Goal: Transaction & Acquisition: Purchase product/service

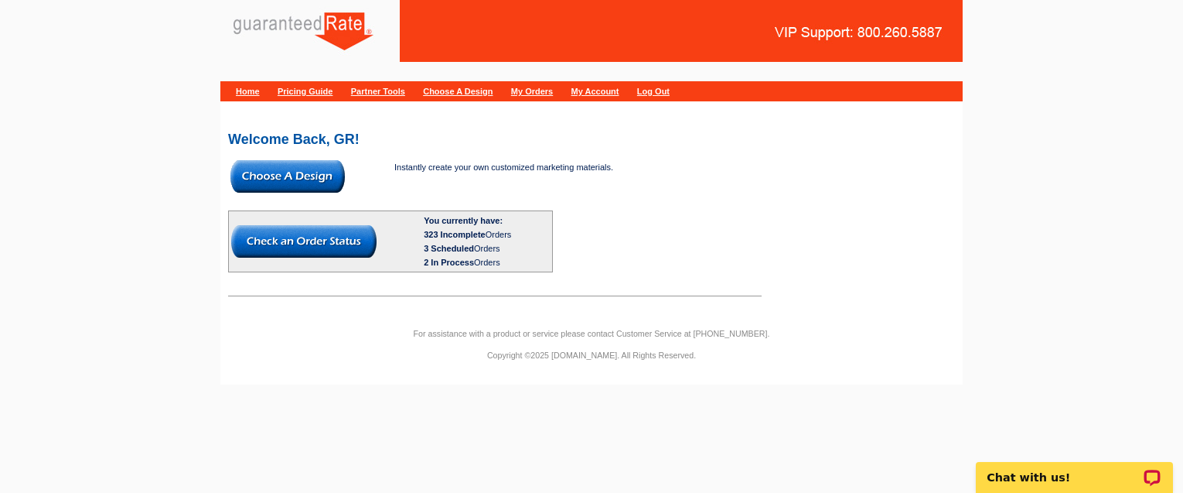
click at [326, 166] on img at bounding box center [287, 176] width 114 height 32
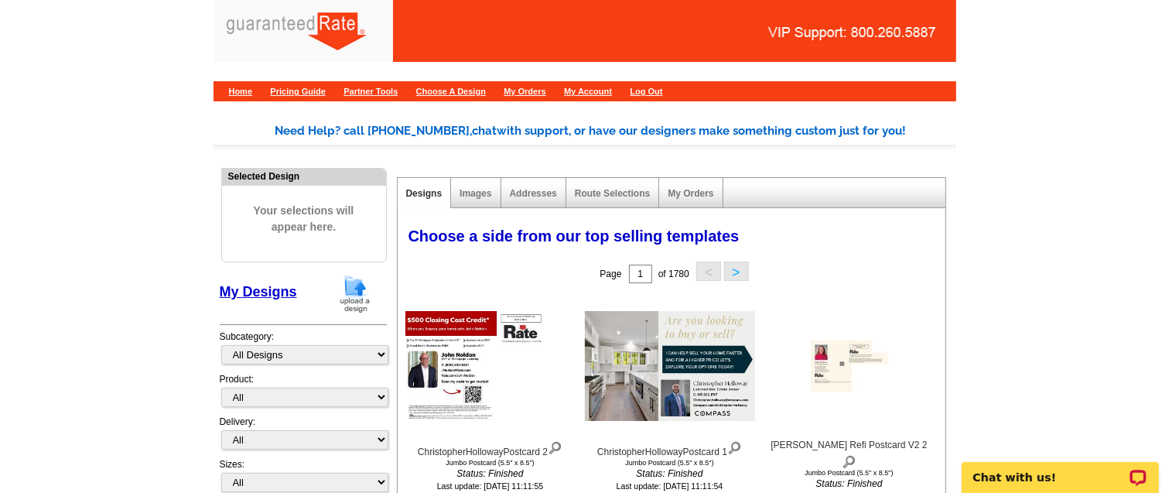
click at [358, 284] on img at bounding box center [355, 293] width 40 height 39
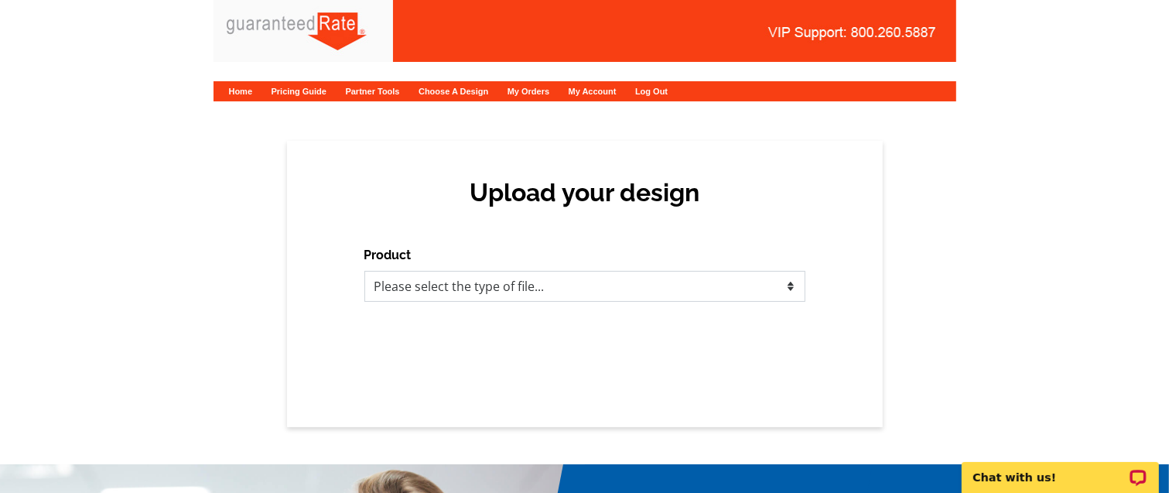
click at [569, 282] on select "Please select the type of file... Postcards Calendars Business Cards Letters an…" at bounding box center [584, 286] width 441 height 31
select select "3"
click at [364, 271] on select "Please select the type of file... Postcards Calendars Business Cards Letters an…" at bounding box center [584, 286] width 441 height 31
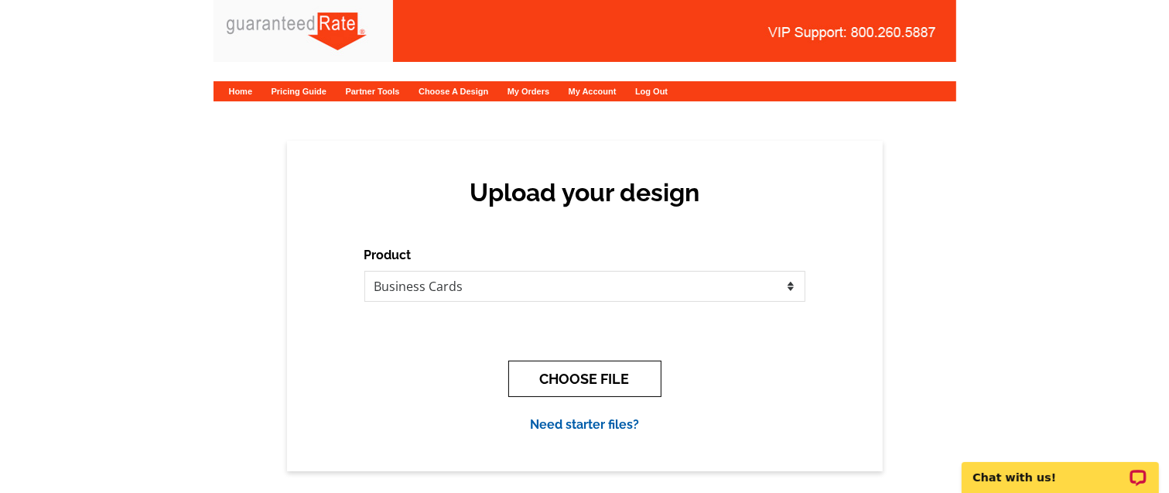
click at [541, 370] on button "CHOOSE FILE" at bounding box center [584, 378] width 153 height 36
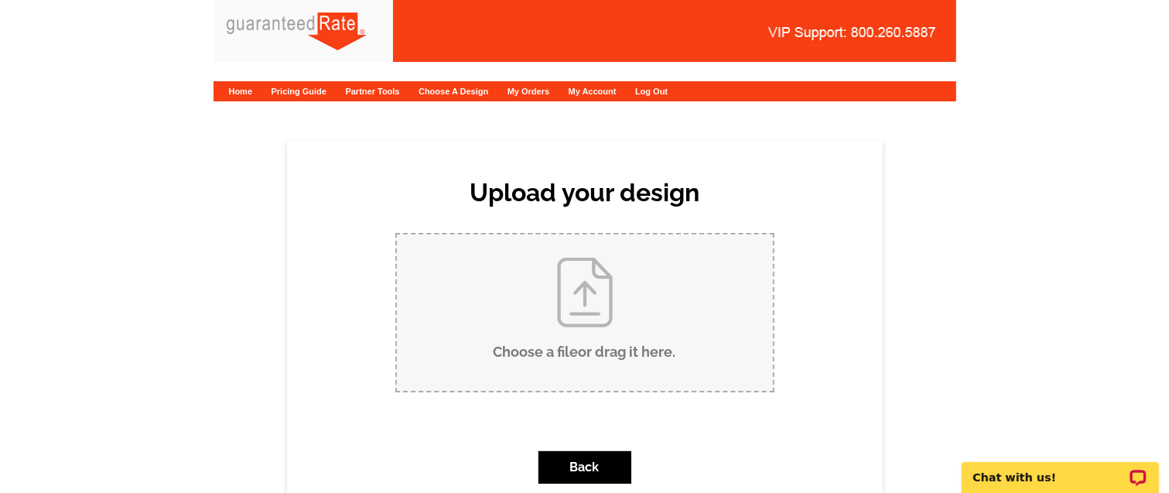
click at [541, 366] on input "Choose a file or drag it here ." at bounding box center [585, 312] width 376 height 156
type input "C:\fakepath\C.Parker business card.pdf"
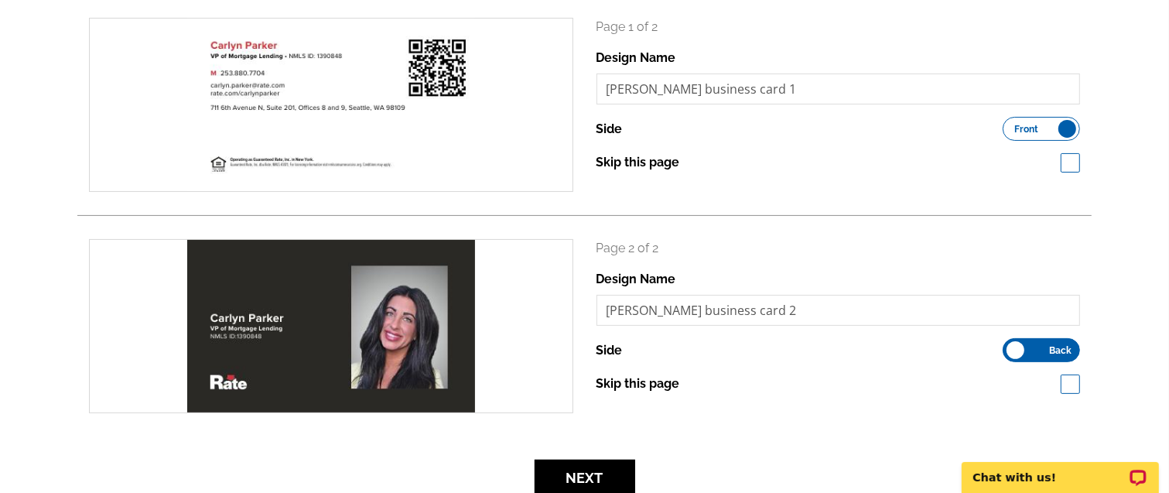
scroll to position [234, 0]
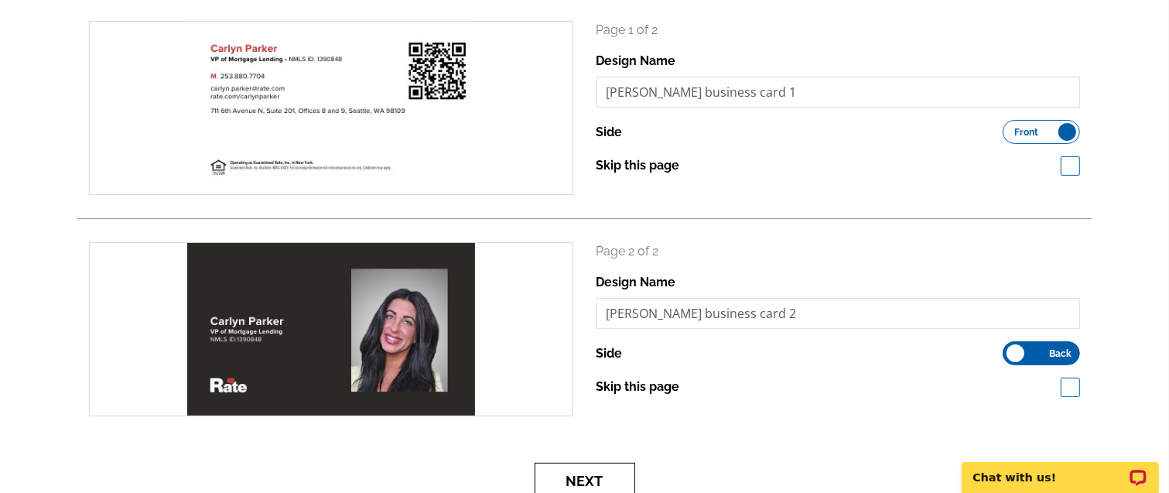
click at [595, 477] on button "Next" at bounding box center [584, 481] width 101 height 36
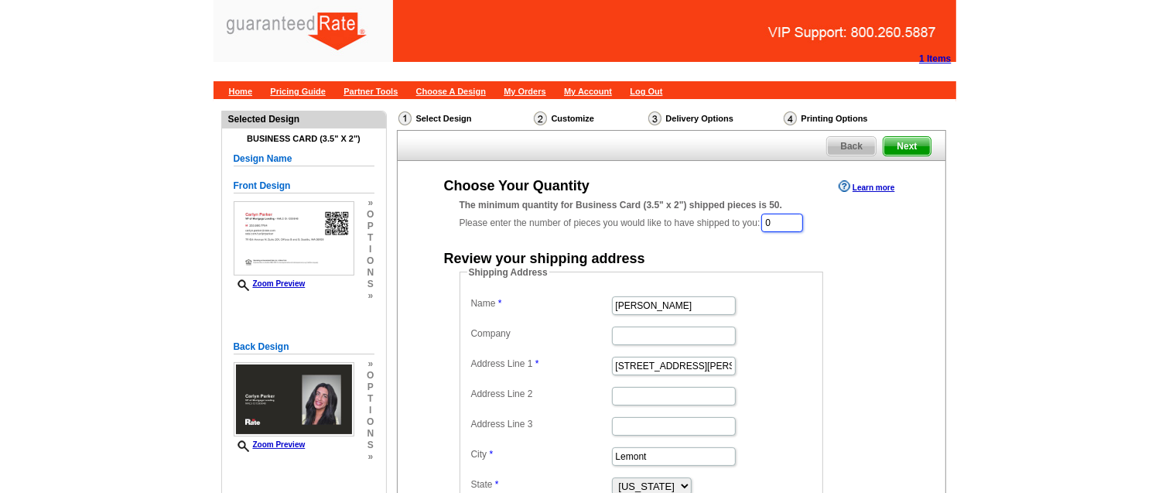
click at [771, 224] on input "0" at bounding box center [782, 222] width 42 height 19
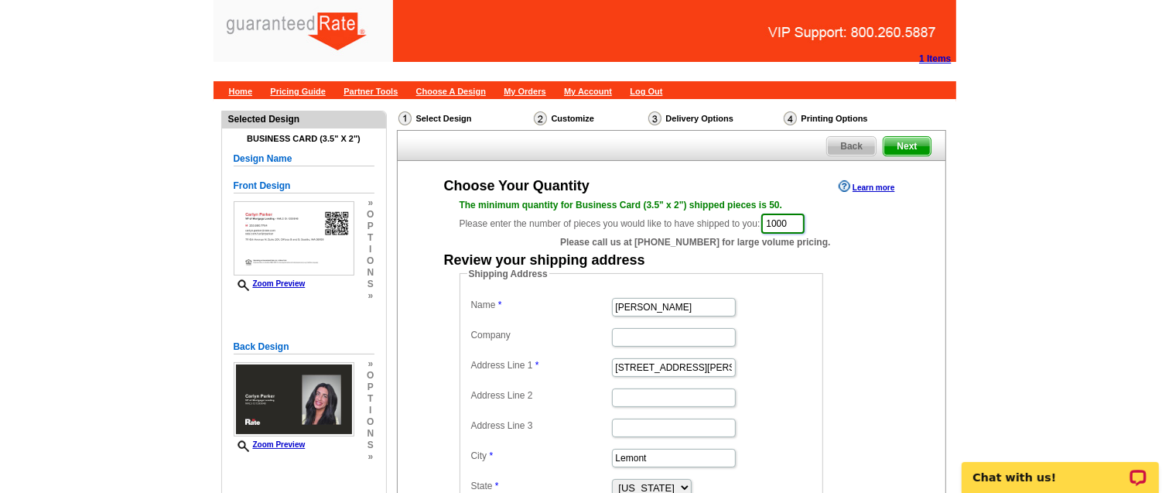
type input "1000"
click at [688, 298] on input "Erica Thompson" at bounding box center [674, 307] width 124 height 19
type input "[PERSON_NAME]"
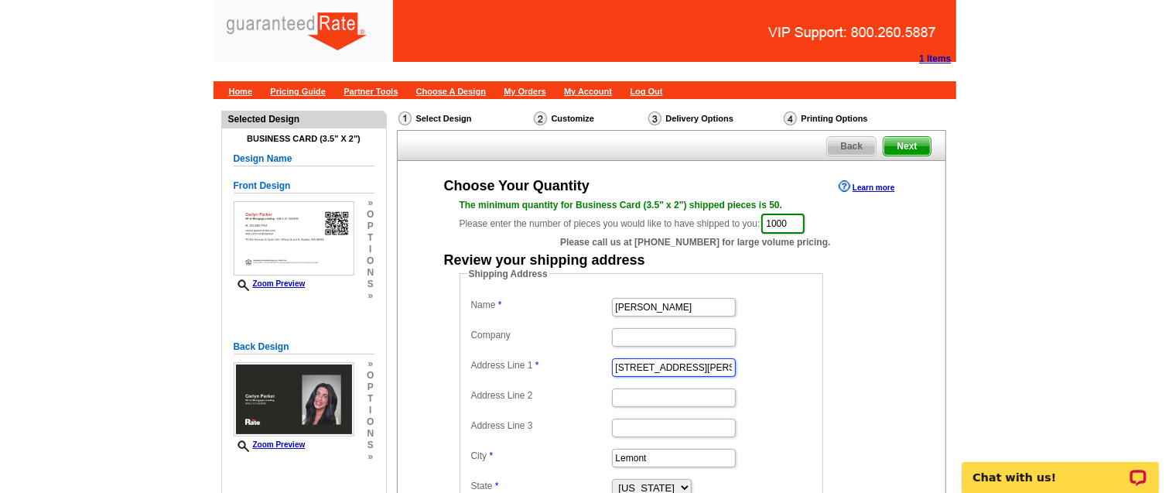
click at [671, 367] on input "201 Stephen St." at bounding box center [674, 367] width 124 height 19
paste input "4144 Riverwood Drive SE Olympia WA 98501"
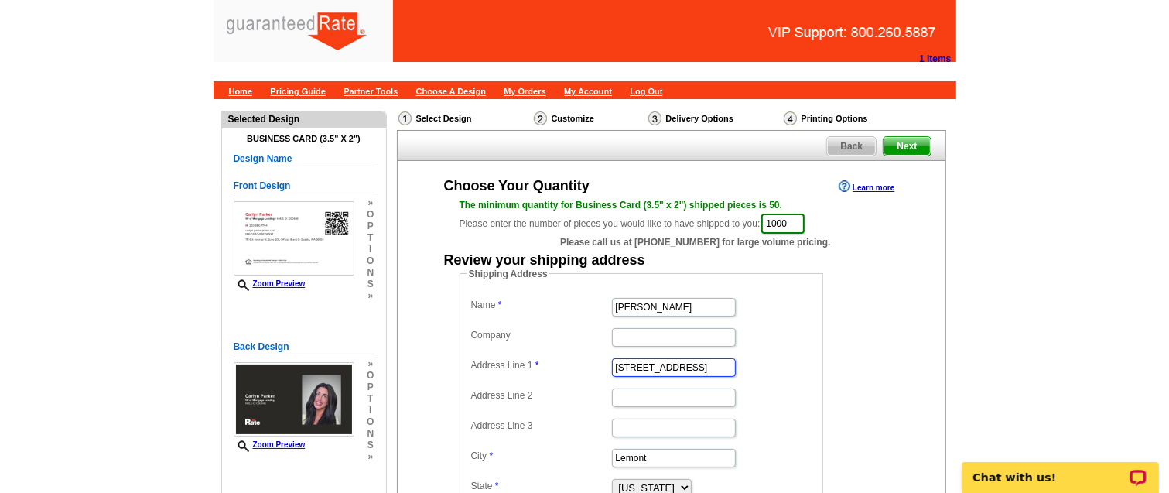
click at [709, 362] on input "4144 Riverwood Drive SE Olympia WA 98501" at bounding box center [674, 367] width 124 height 19
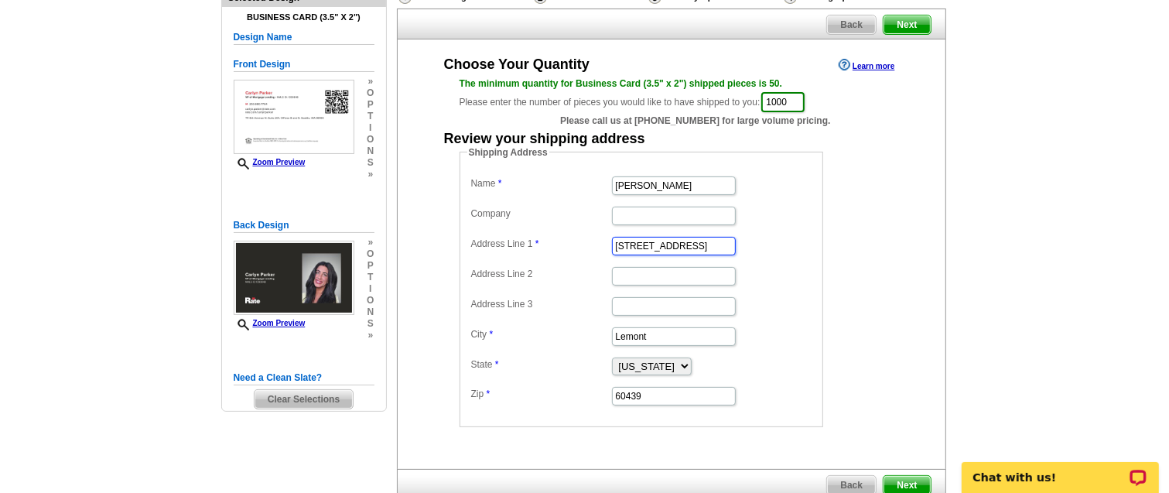
type input "4144 Riverwood Drive SE Olympia WA"
click at [671, 394] on input "60439" at bounding box center [674, 396] width 124 height 19
paste input "98501"
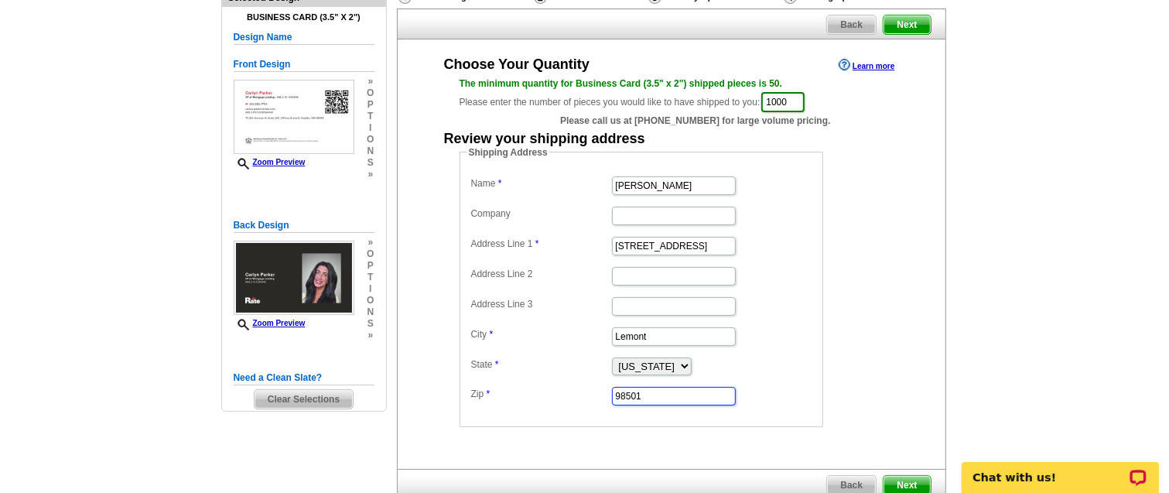
click at [671, 394] on input "98501" at bounding box center [674, 396] width 124 height 19
type input "98501"
click at [679, 362] on select "Alabama Alaska Arizona Arkansas California Colorado Connecticut District of Col…" at bounding box center [652, 366] width 80 height 18
select select "WA"
click at [612, 357] on select "Alabama Alaska Arizona Arkansas California Colorado Connecticut District of Col…" at bounding box center [652, 366] width 80 height 18
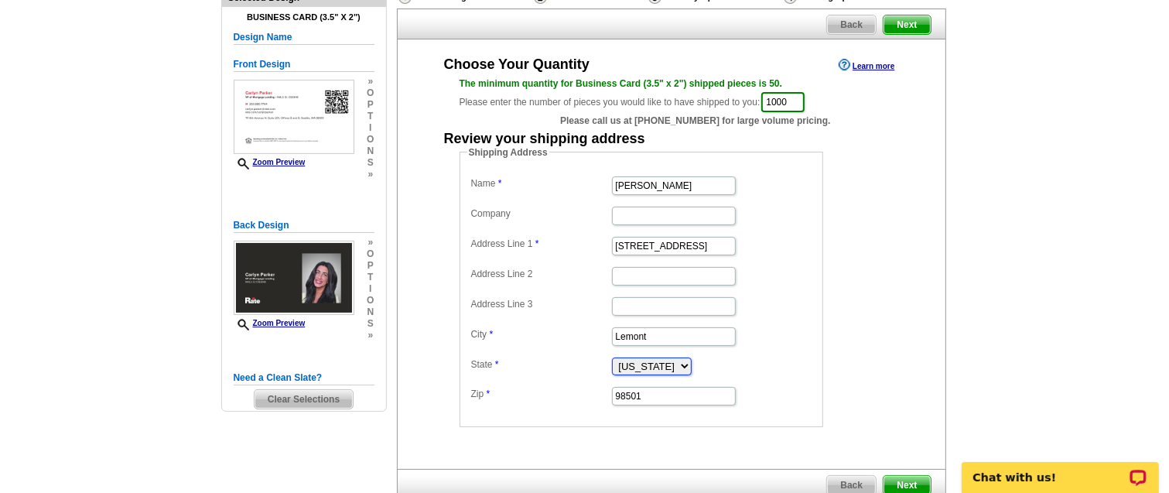
scroll to position [0, 51]
click at [687, 239] on input "4144 Riverwood Drive SE Olympia WA" at bounding box center [674, 246] width 124 height 19
click at [687, 239] on input "4144 Riverwood Drive SE WA" at bounding box center [674, 246] width 124 height 19
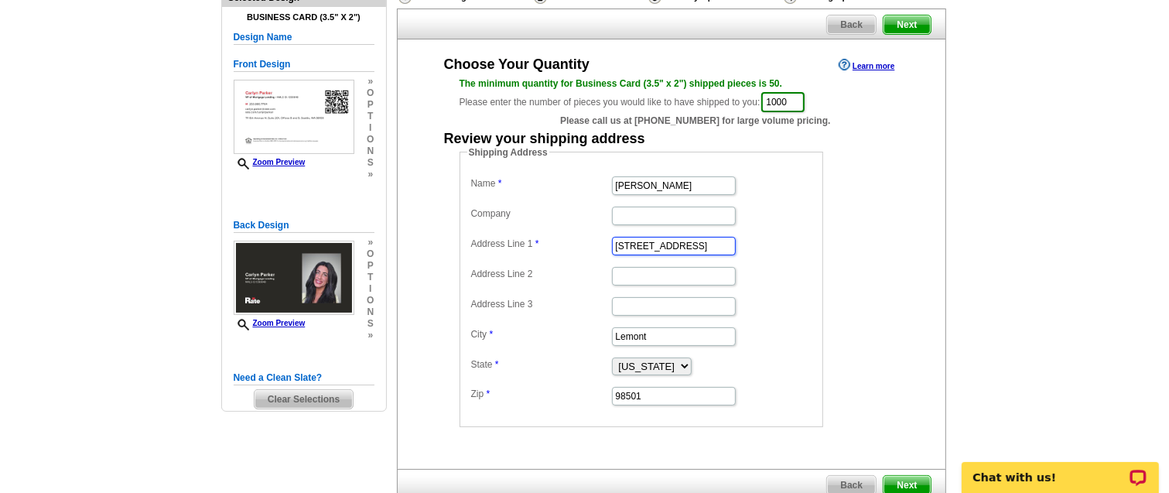
type input "4144 Riverwood Drive SE WA"
click at [616, 328] on input "Lemont" at bounding box center [674, 336] width 124 height 19
paste input "Olympia"
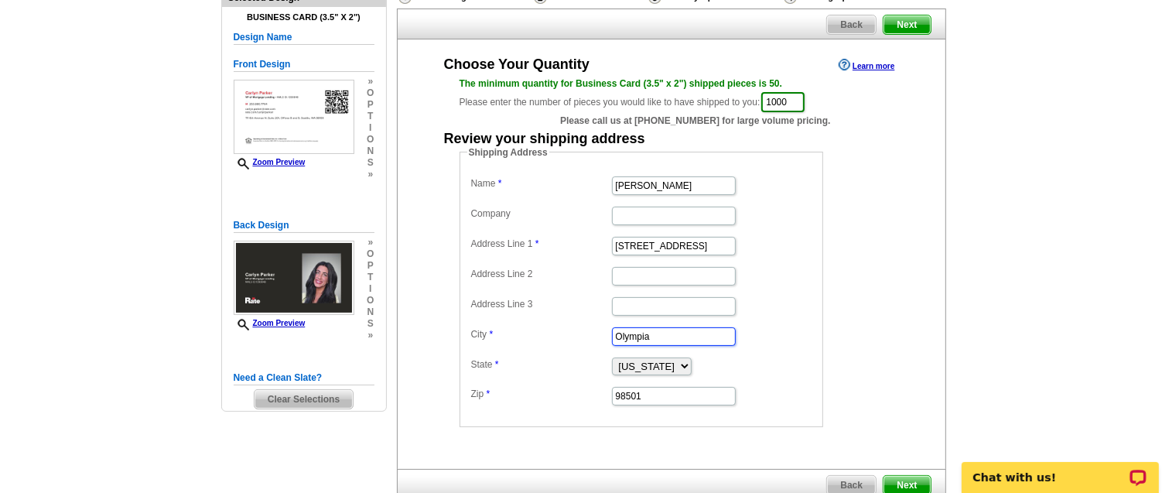
type input "Olympia"
click at [726, 241] on input "4144 Riverwood Drive SE WA" at bounding box center [674, 246] width 124 height 19
type input "[STREET_ADDRESS]"
click at [903, 476] on span "Next" at bounding box center [906, 485] width 46 height 19
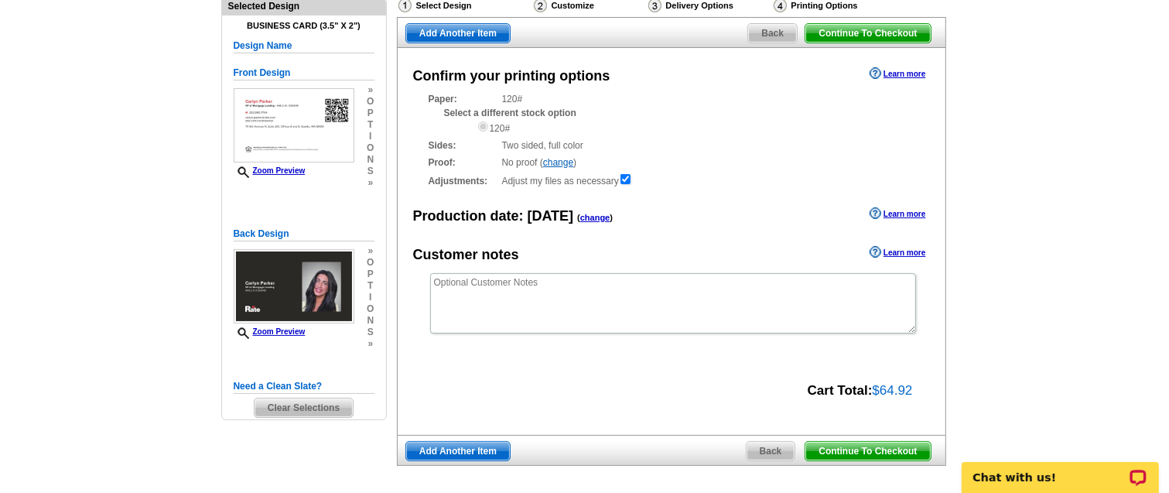
scroll to position [114, 0]
click at [879, 443] on span "Continue To Checkout" at bounding box center [867, 450] width 125 height 19
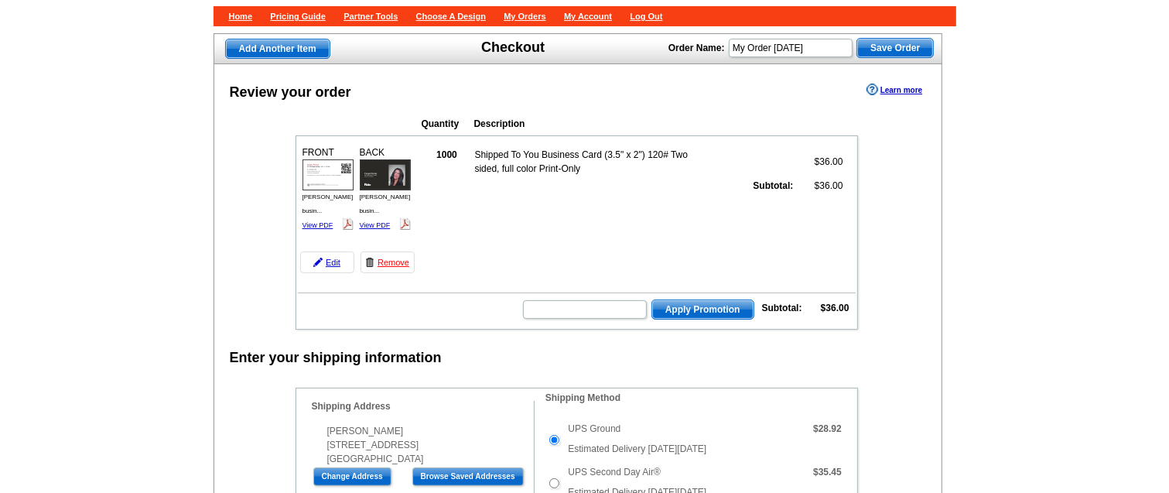
scroll to position [139, 0]
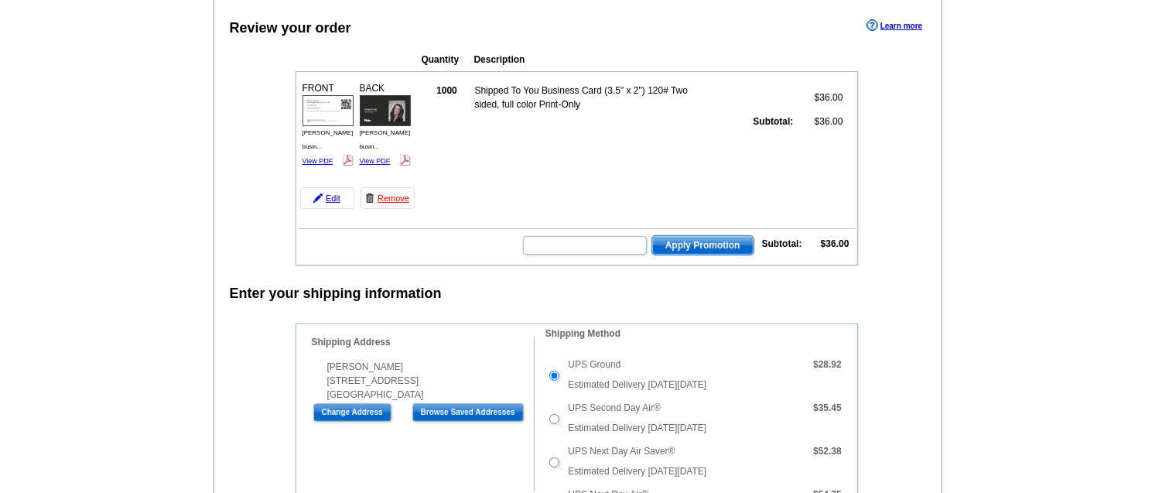
click at [689, 254] on table "FRONT C.Parker busin... View PDF" at bounding box center [576, 168] width 562 height 194
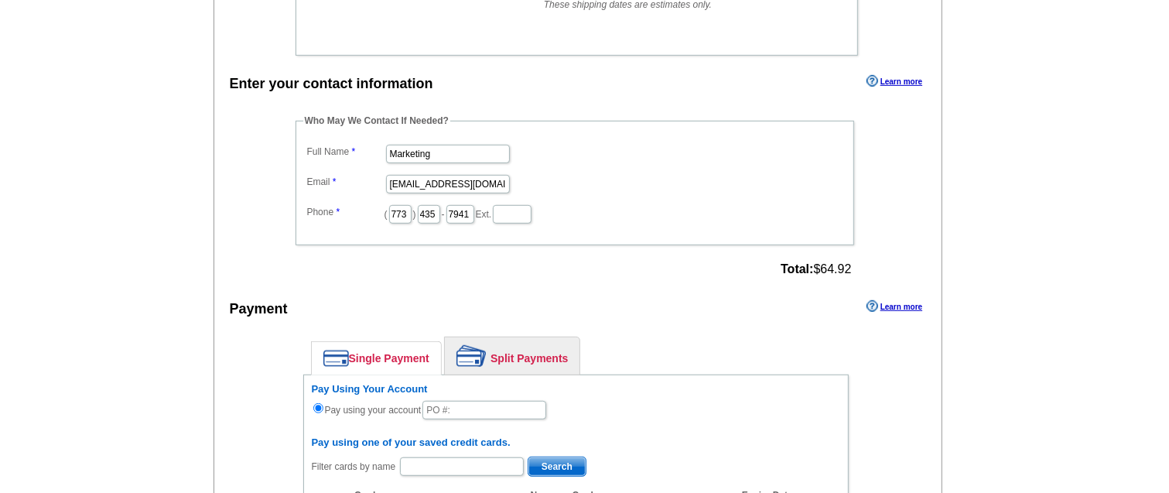
scroll to position [671, 0]
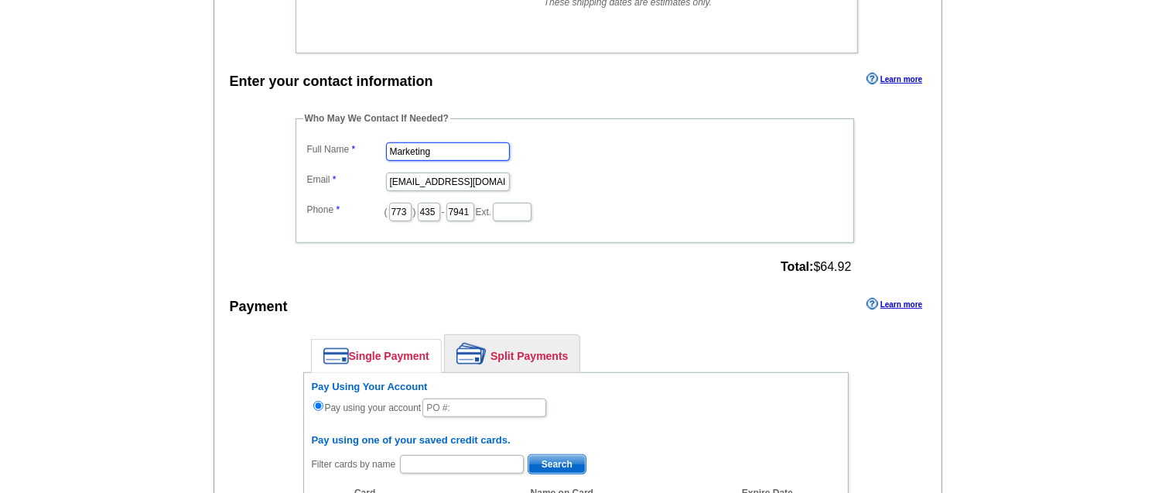
click at [464, 142] on input "Marketing" at bounding box center [448, 151] width 124 height 19
type input "[PERSON_NAME]"
click at [449, 186] on dd "marketing@guaranteedrate.com" at bounding box center [574, 181] width 543 height 24
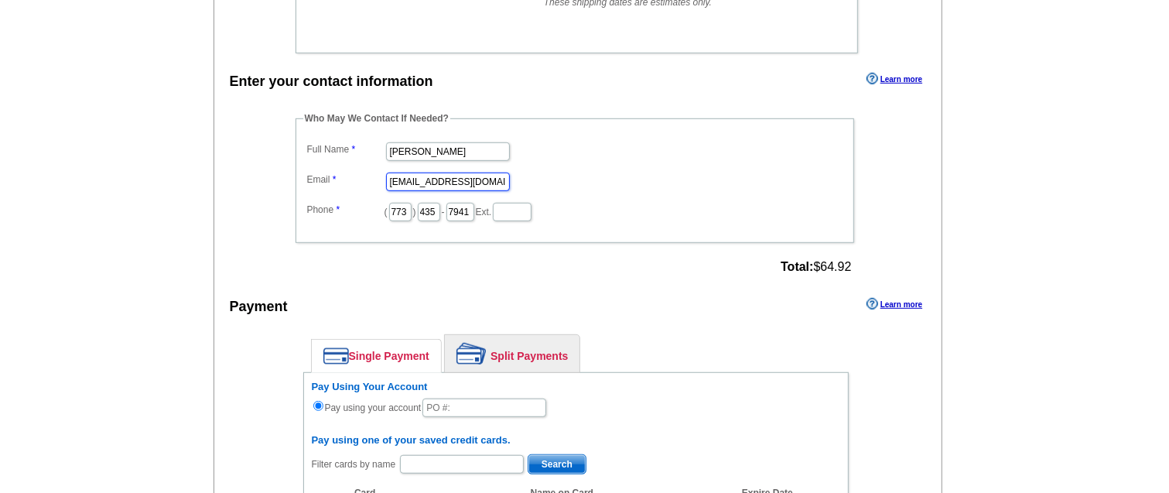
click at [445, 182] on input "marketing@guaranteedrate.com" at bounding box center [448, 181] width 124 height 19
type input "a"
type input "[EMAIL_ADDRESS][PERSON_NAME][DOMAIN_NAME]"
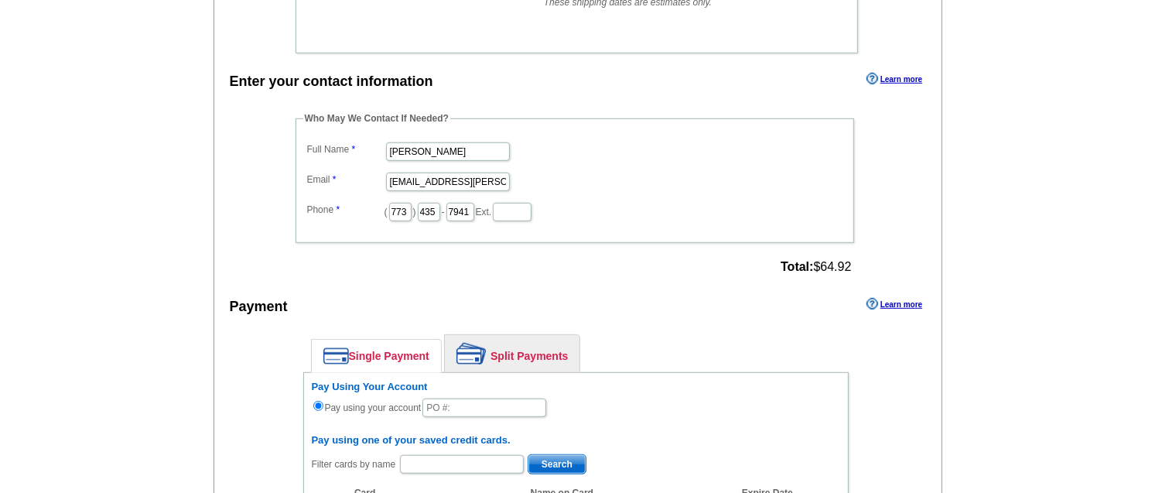
click at [574, 174] on dd "[EMAIL_ADDRESS][PERSON_NAME][DOMAIN_NAME]" at bounding box center [574, 181] width 543 height 24
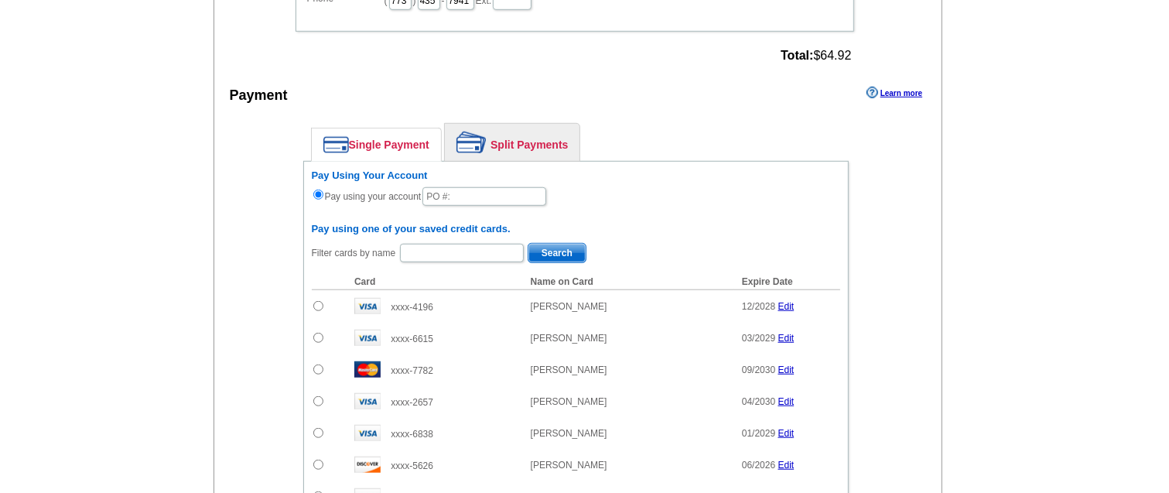
scroll to position [890, 0]
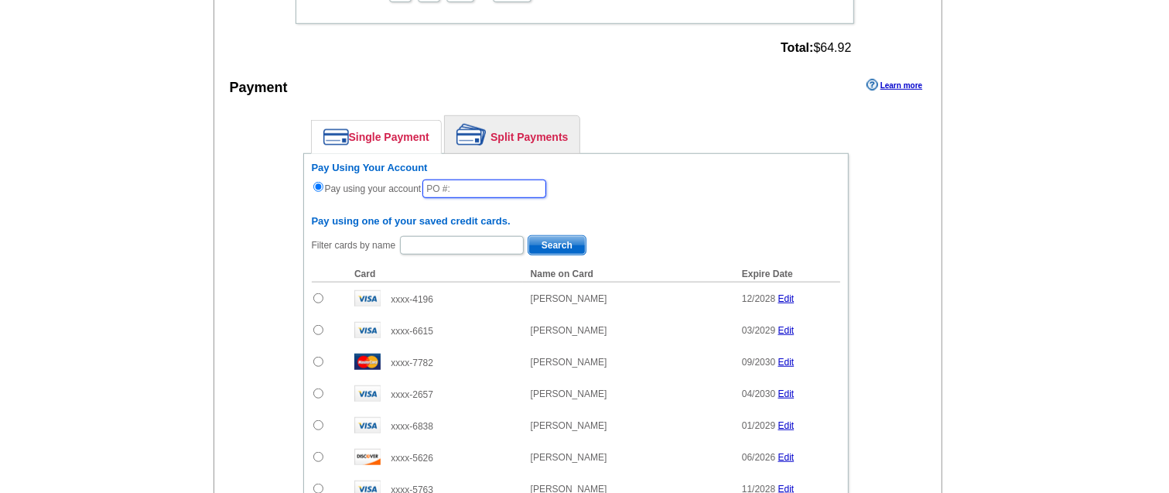
click at [490, 179] on input "text" at bounding box center [484, 188] width 124 height 19
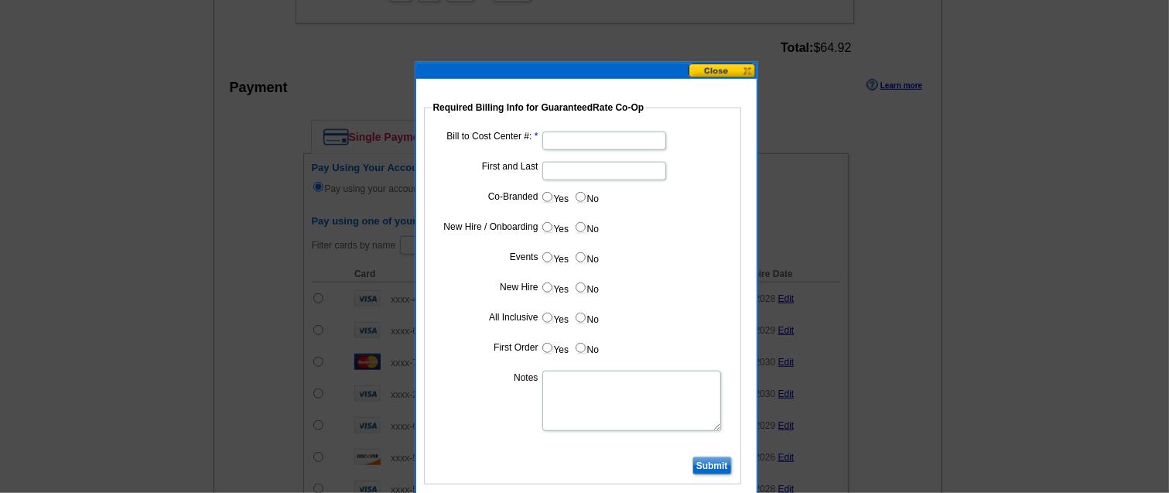
type input "10225_1001_MS"
click at [603, 135] on input "Bill to Cost Center #:" at bounding box center [604, 140] width 124 height 19
type input "1054"
click at [572, 172] on input "First and Last" at bounding box center [604, 171] width 124 height 19
click at [584, 103] on legend "Required Billing Info for GuaranteedRate Co-Op" at bounding box center [539, 108] width 214 height 14
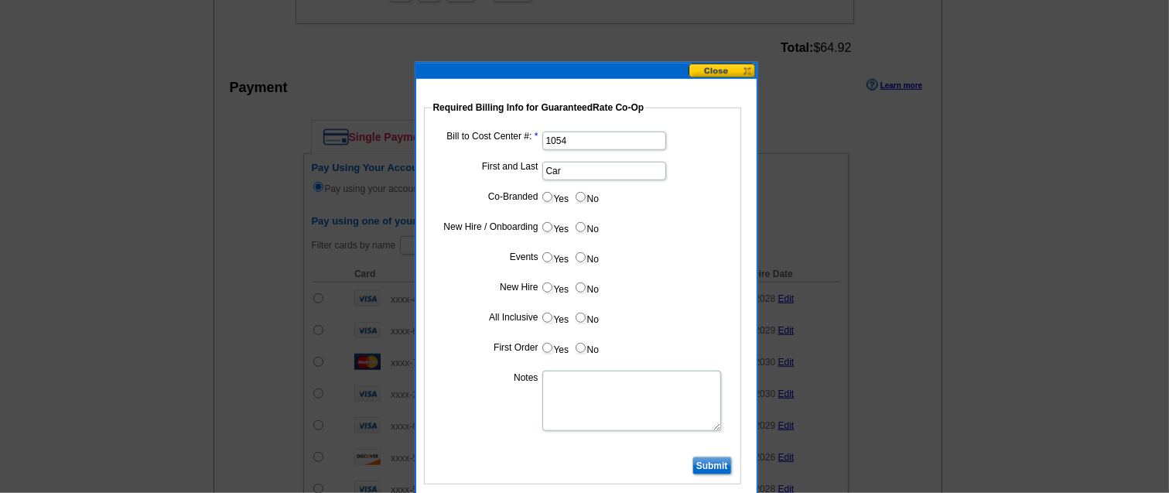
click at [573, 166] on input "Car" at bounding box center [604, 171] width 124 height 19
type input "[PERSON_NAME]"
click at [583, 192] on input "No" at bounding box center [580, 197] width 10 height 10
radio input "true"
click at [553, 222] on label "Yes" at bounding box center [555, 227] width 29 height 18
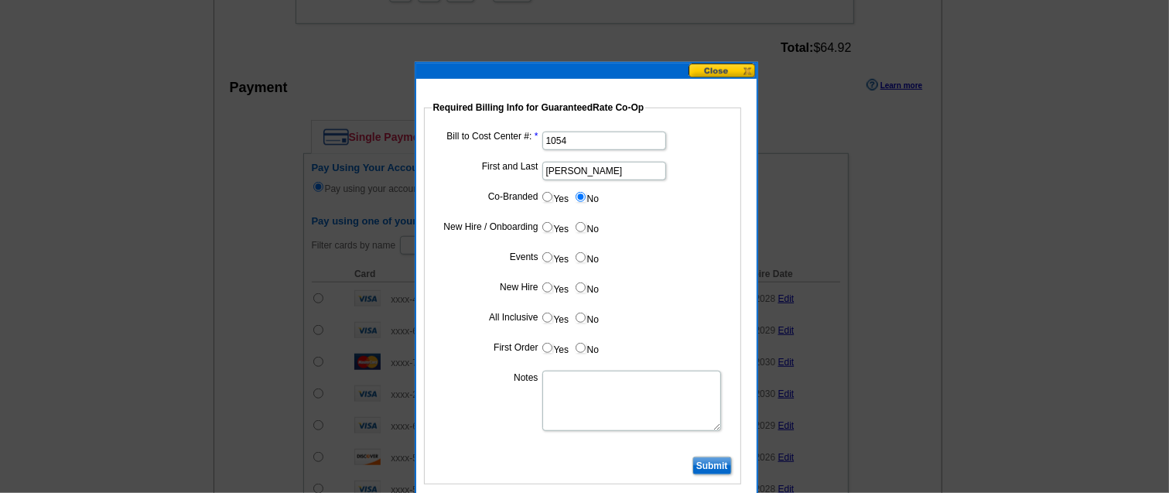
click at [552, 222] on input "Yes" at bounding box center [547, 227] width 10 height 10
radio input "true"
click at [587, 241] on dl "Bill to Cost Center #: 1054 First and Last Carlyn Parker Co-Branded Yes No Cost…" at bounding box center [583, 290] width 302 height 325
click at [582, 256] on input "No" at bounding box center [580, 257] width 10 height 10
radio input "true"
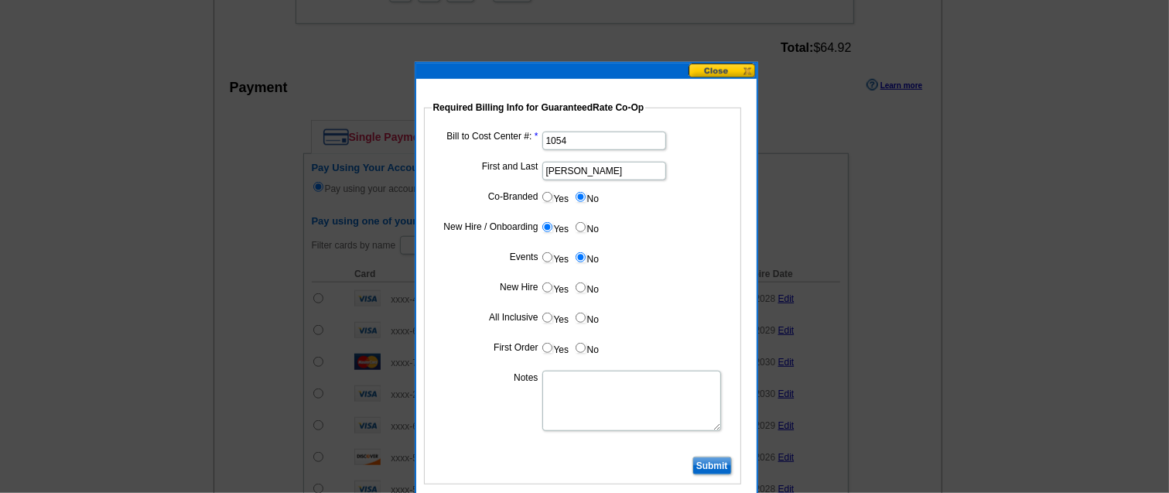
click at [547, 282] on input "Yes" at bounding box center [547, 287] width 10 height 10
radio input "true"
click at [592, 314] on label "No" at bounding box center [586, 318] width 25 height 18
click at [586, 314] on input "No" at bounding box center [580, 317] width 10 height 10
radio input "true"
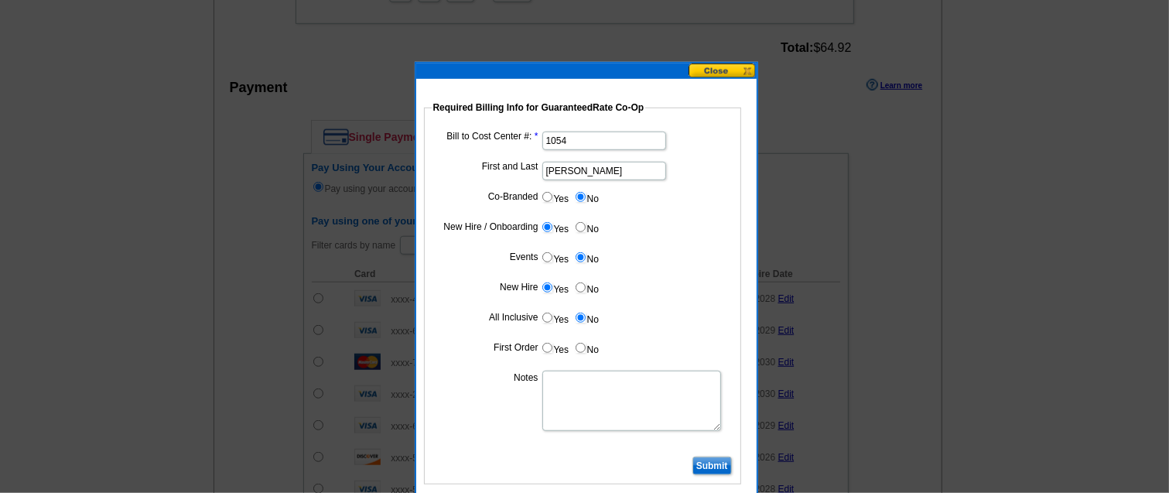
click at [554, 337] on dl "Bill to Cost Center #: 1054 First and Last Carlyn Parker Co-Branded Yes No Cost…" at bounding box center [583, 290] width 302 height 325
click at [546, 346] on input "Yes" at bounding box center [547, 348] width 10 height 10
radio input "true"
click at [582, 400] on textarea "Notes" at bounding box center [631, 400] width 179 height 60
type textarea "New hire- bill to branch"
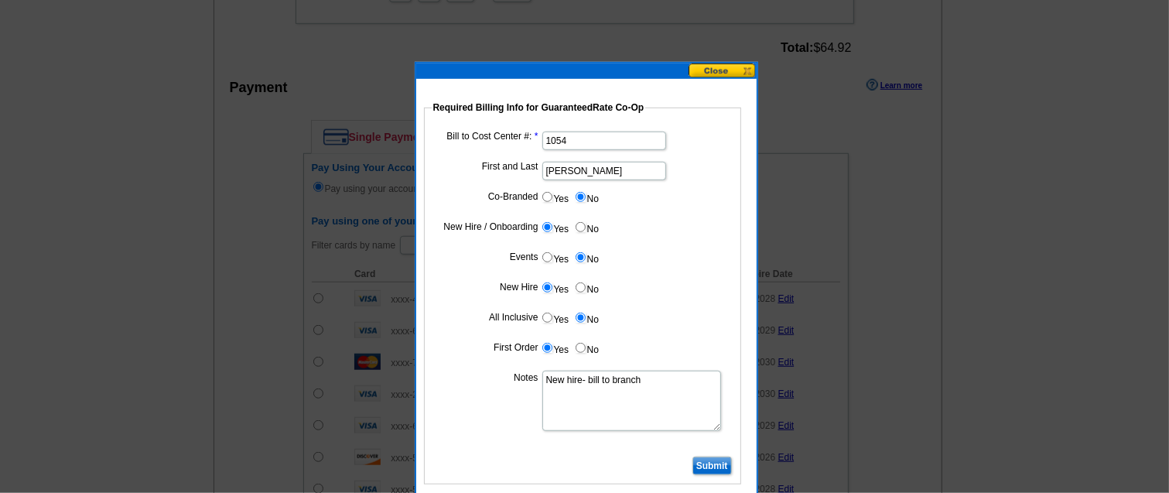
click at [712, 459] on input "Submit" at bounding box center [711, 465] width 39 height 19
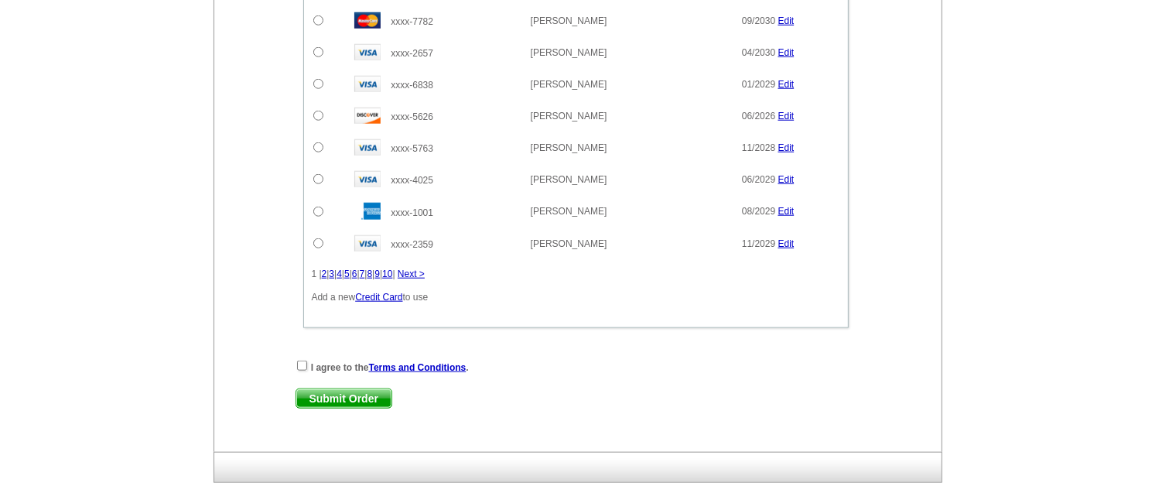
scroll to position [1229, 0]
click at [299, 362] on input "checkbox" at bounding box center [302, 367] width 10 height 10
checkbox input "true"
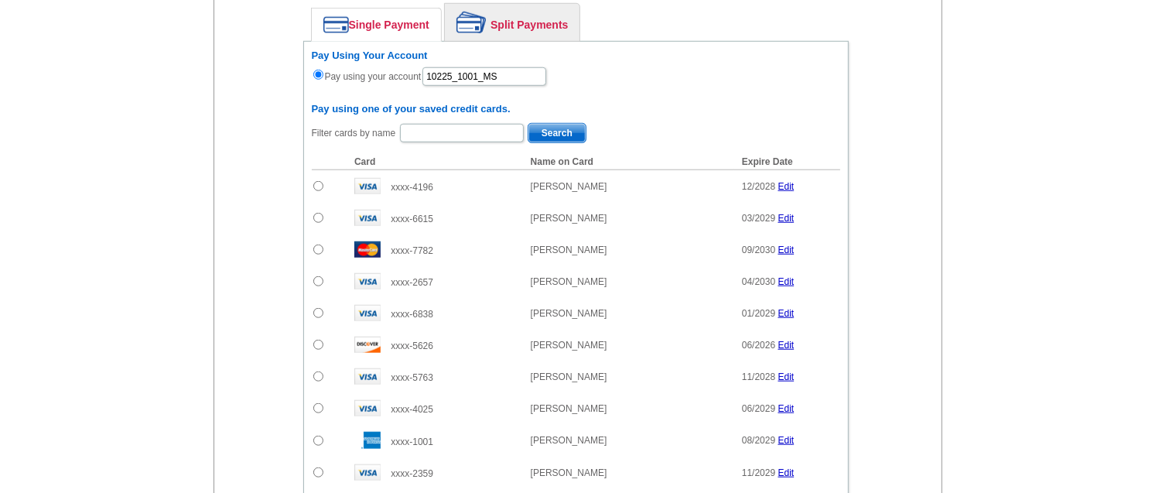
scroll to position [1206, 0]
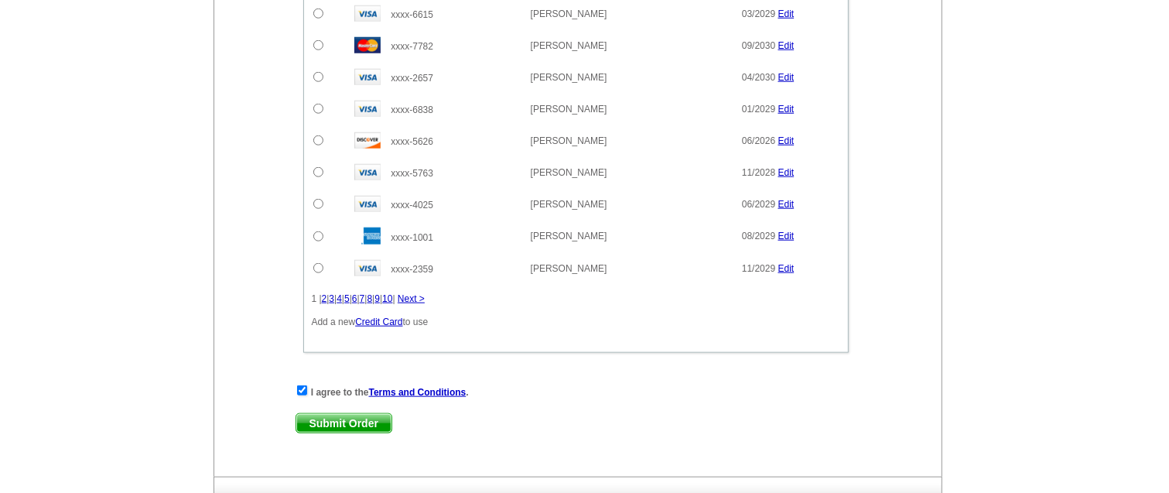
click at [356, 418] on span "Submit Order" at bounding box center [343, 423] width 95 height 19
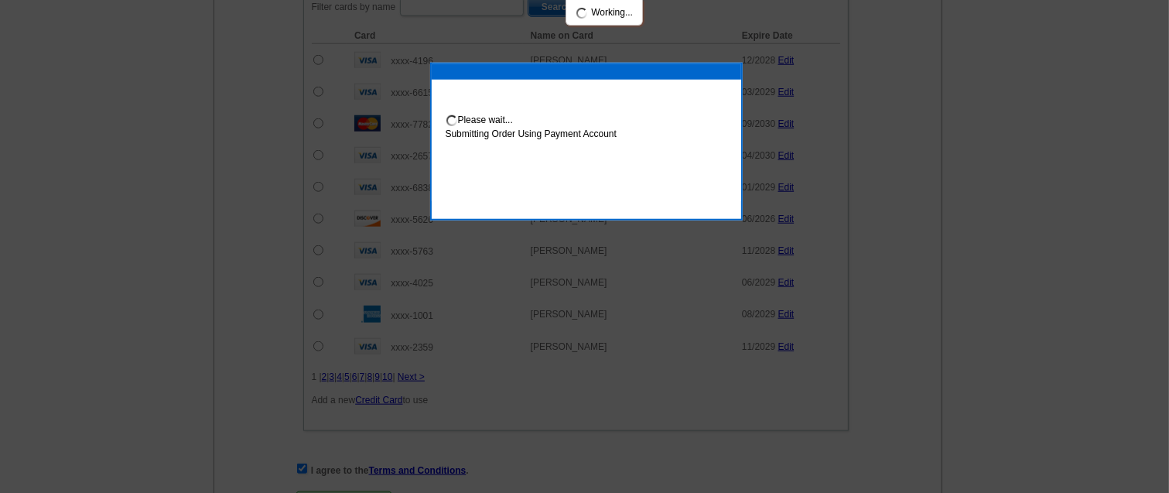
scroll to position [1284, 0]
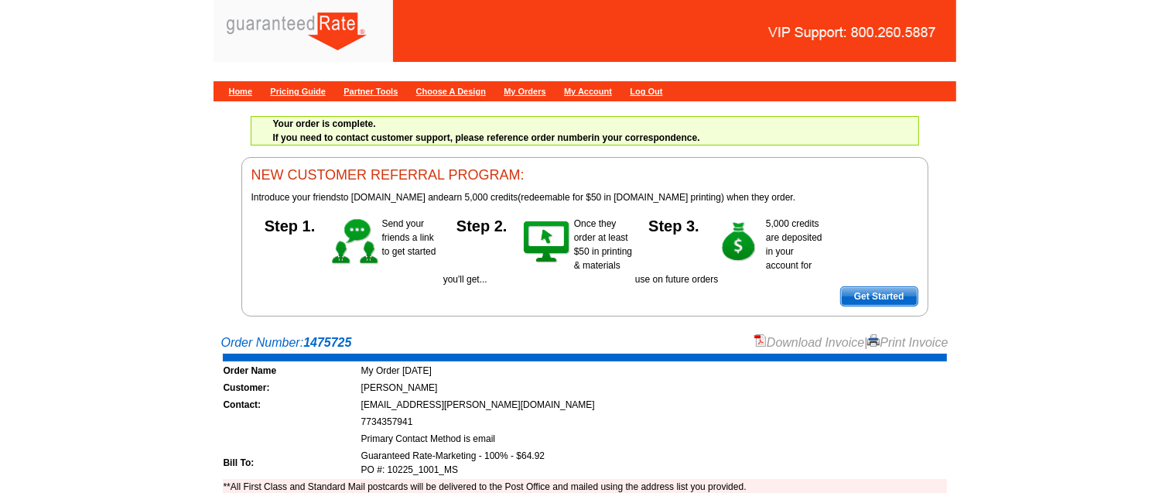
click at [776, 346] on link "Download Invoice" at bounding box center [809, 342] width 110 height 13
